Goal: Task Accomplishment & Management: Use online tool/utility

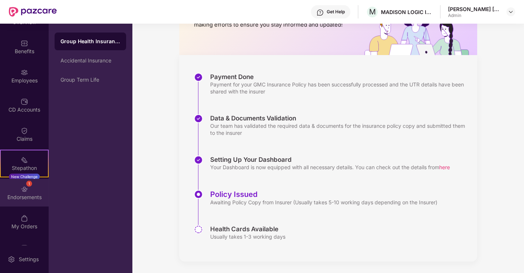
scroll to position [70, 0]
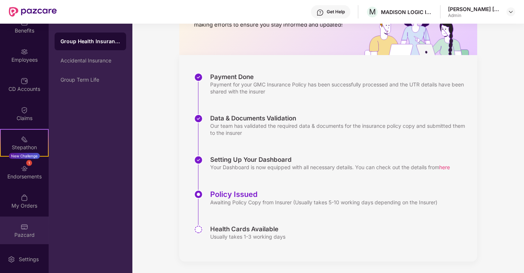
click at [22, 223] on img at bounding box center [24, 226] width 7 height 7
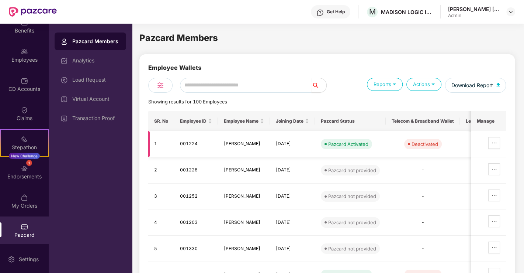
scroll to position [41, 0]
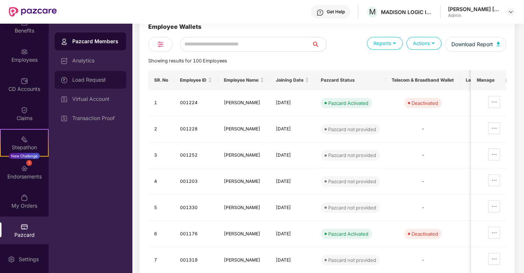
click at [104, 76] on div "Load Request" at bounding box center [91, 80] width 72 height 18
